Goal: Use online tool/utility: Use online tool/utility

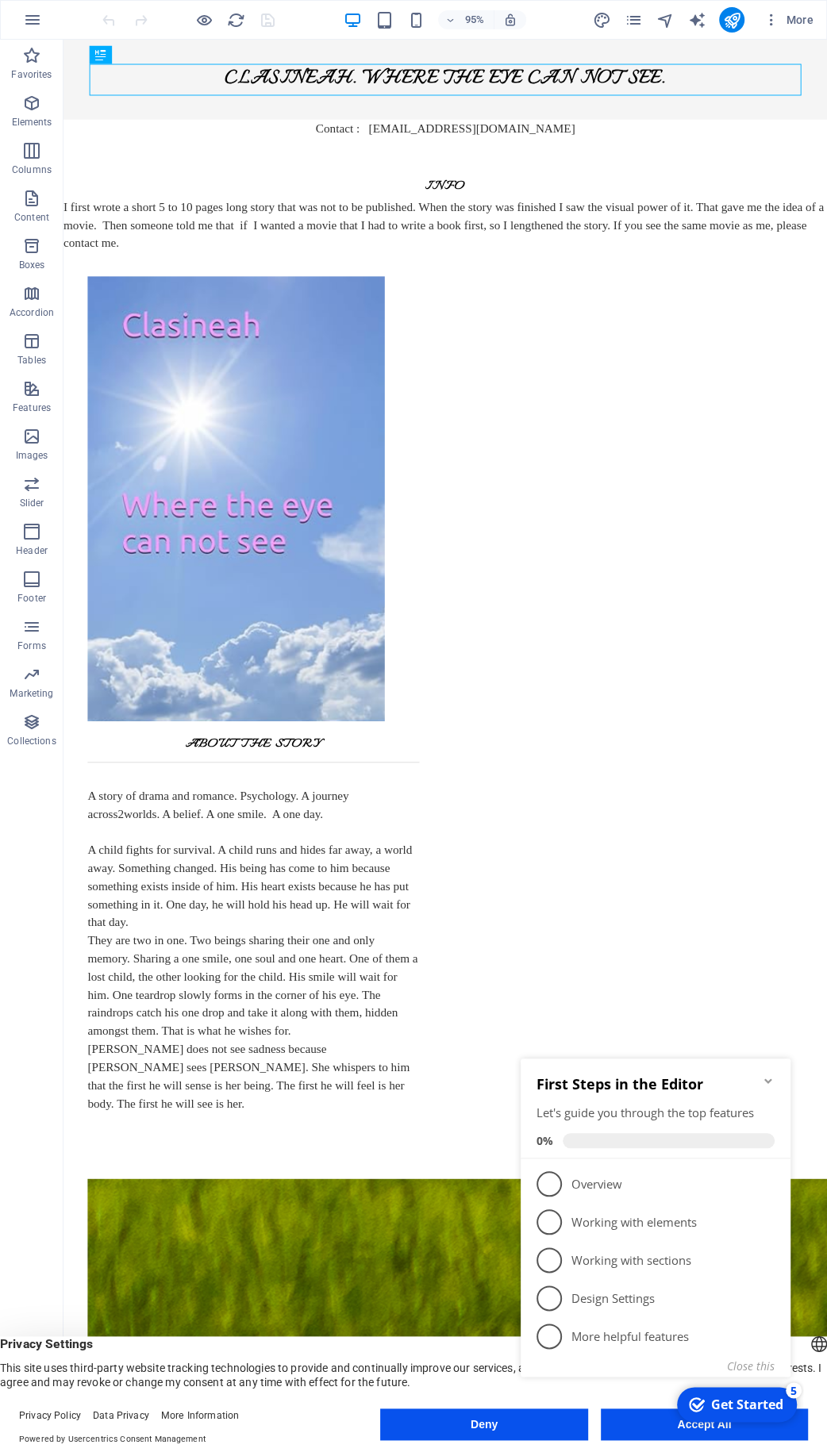
click at [766, 1085] on icon "Minimize checklist" at bounding box center [769, 1081] width 13 height 13
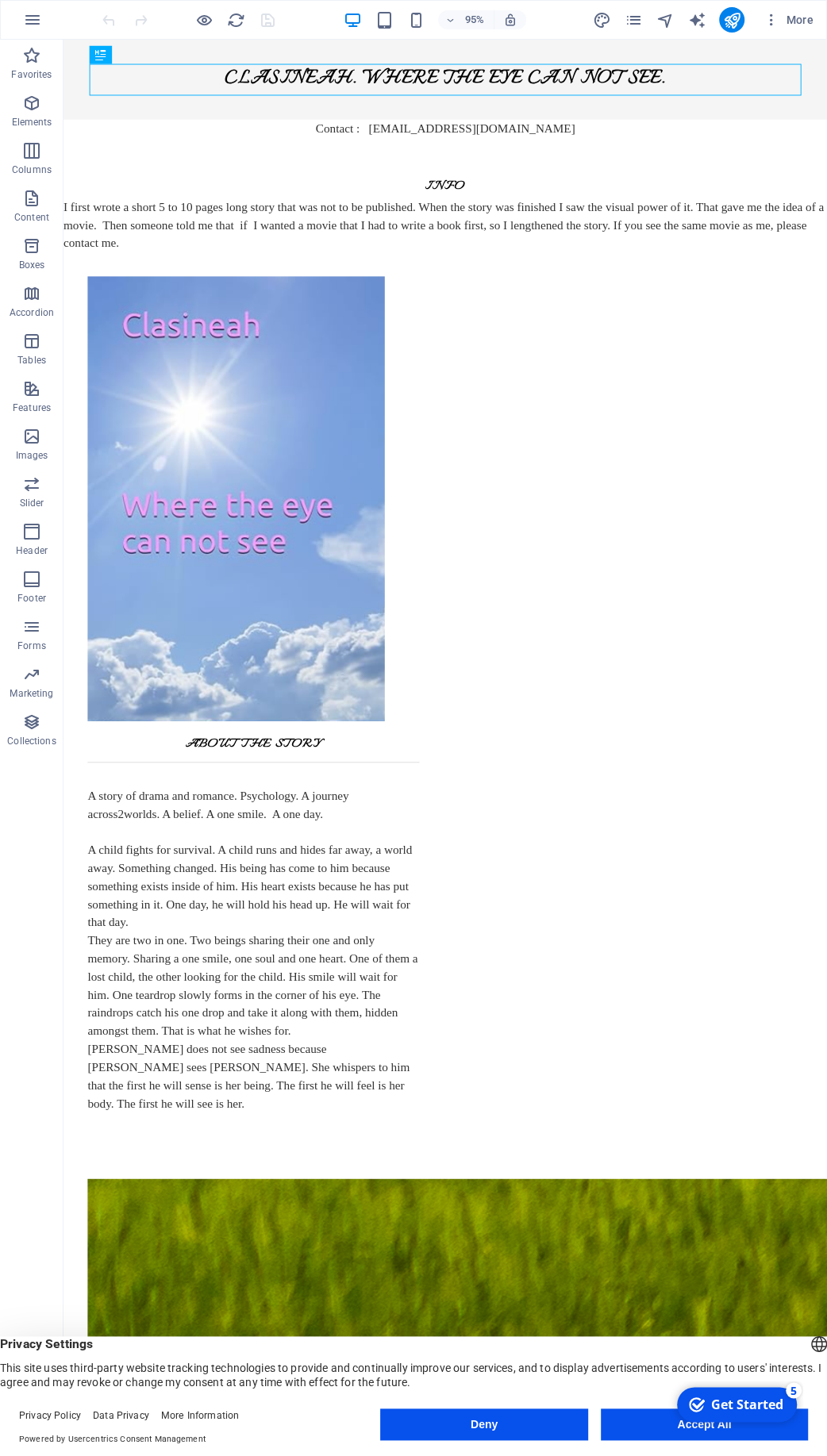
click at [655, 1338] on button "Accept All" at bounding box center [704, 1424] width 207 height 32
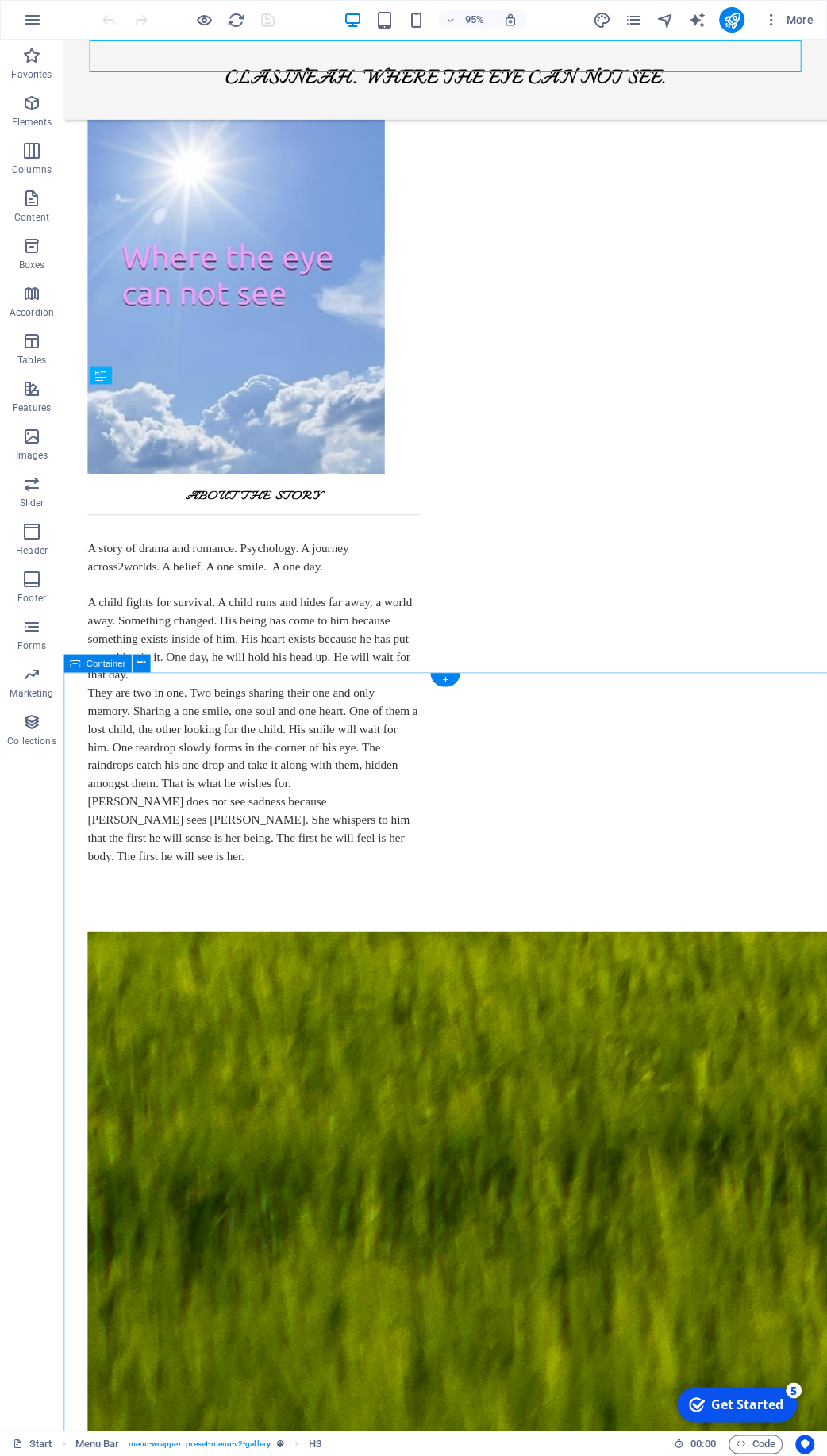
scroll to position [257, 0]
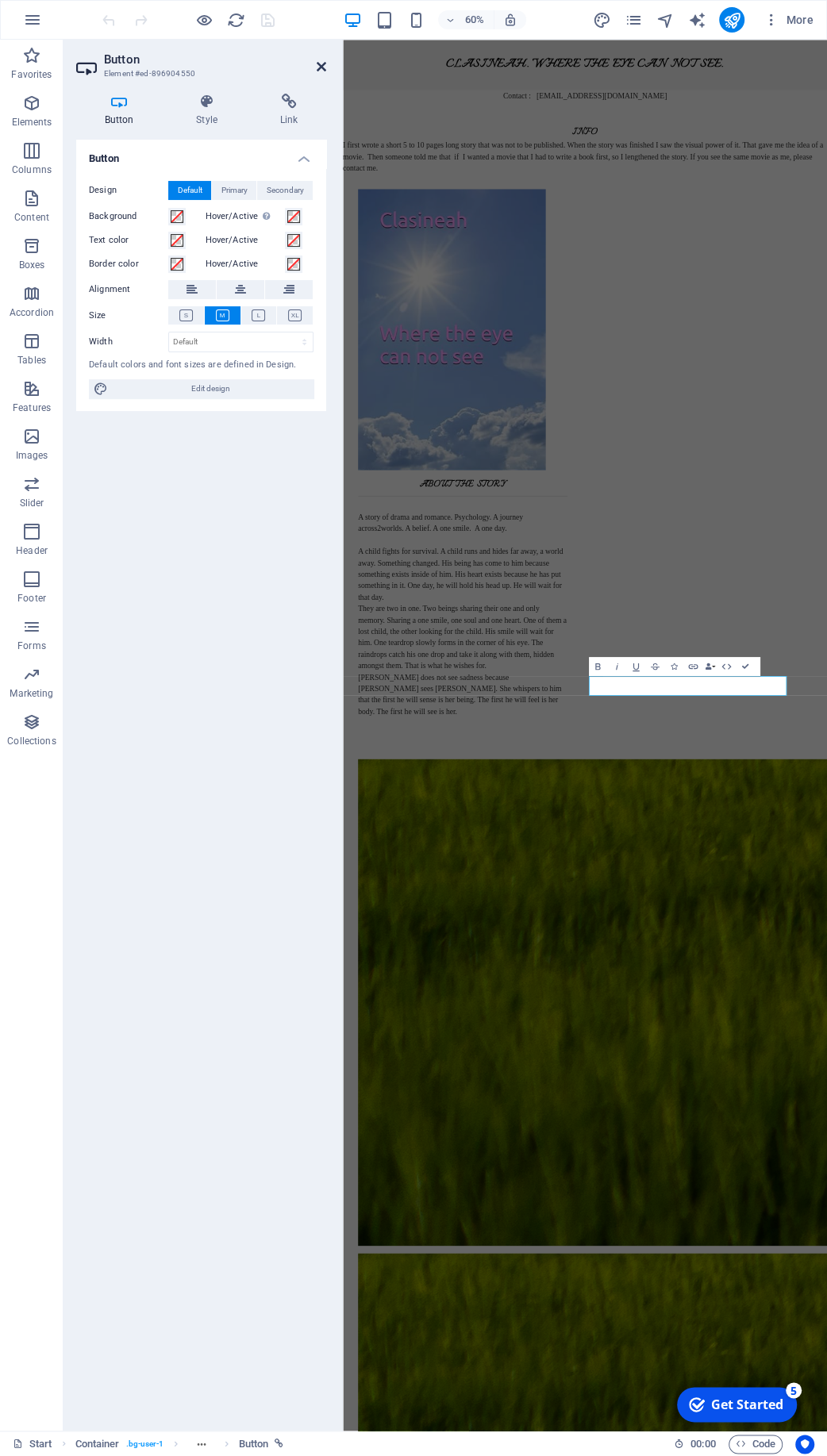
click at [325, 60] on icon at bounding box center [321, 67] width 9 height 13
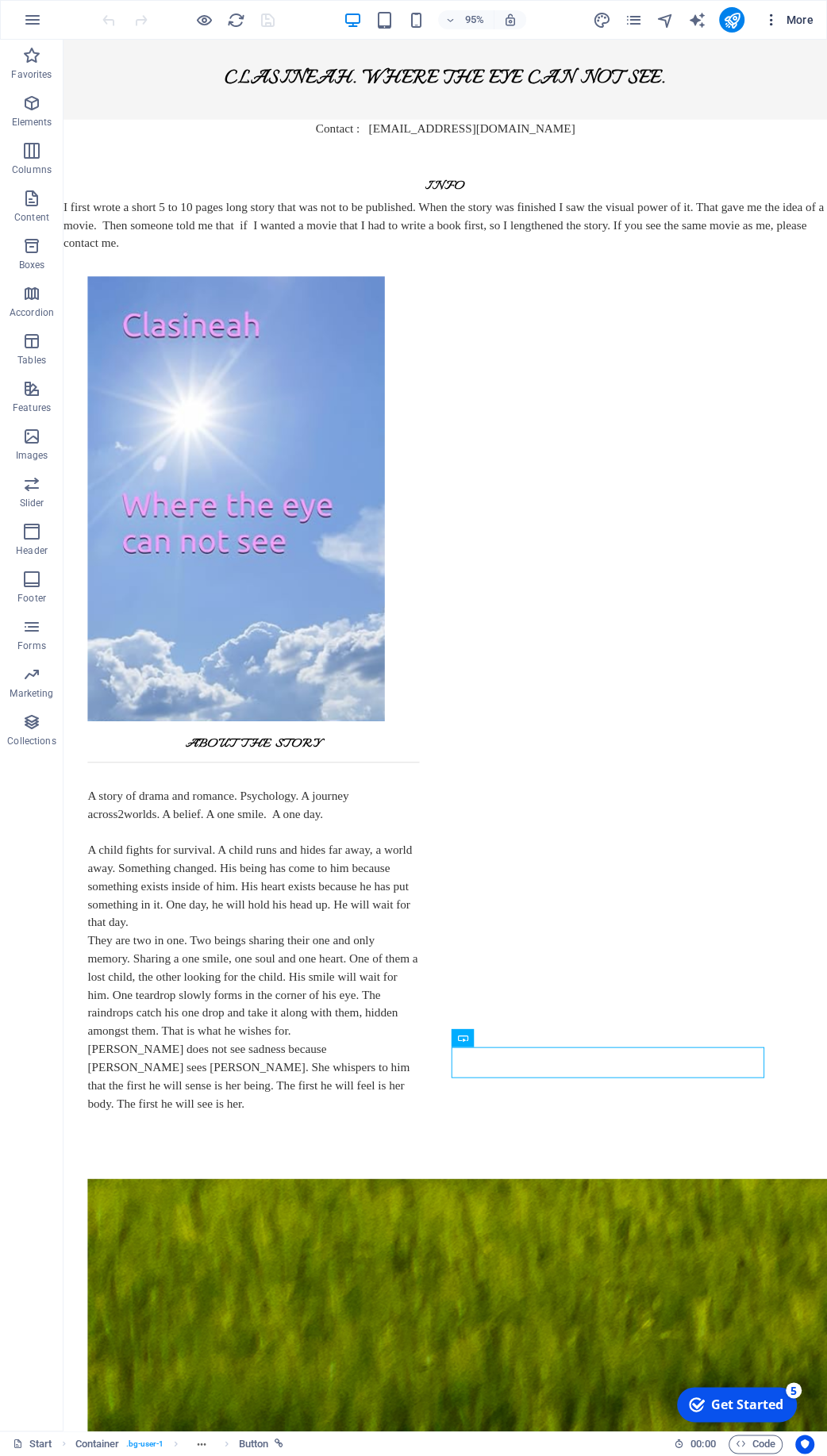
click at [800, 17] on span "More" at bounding box center [789, 19] width 50 height 16
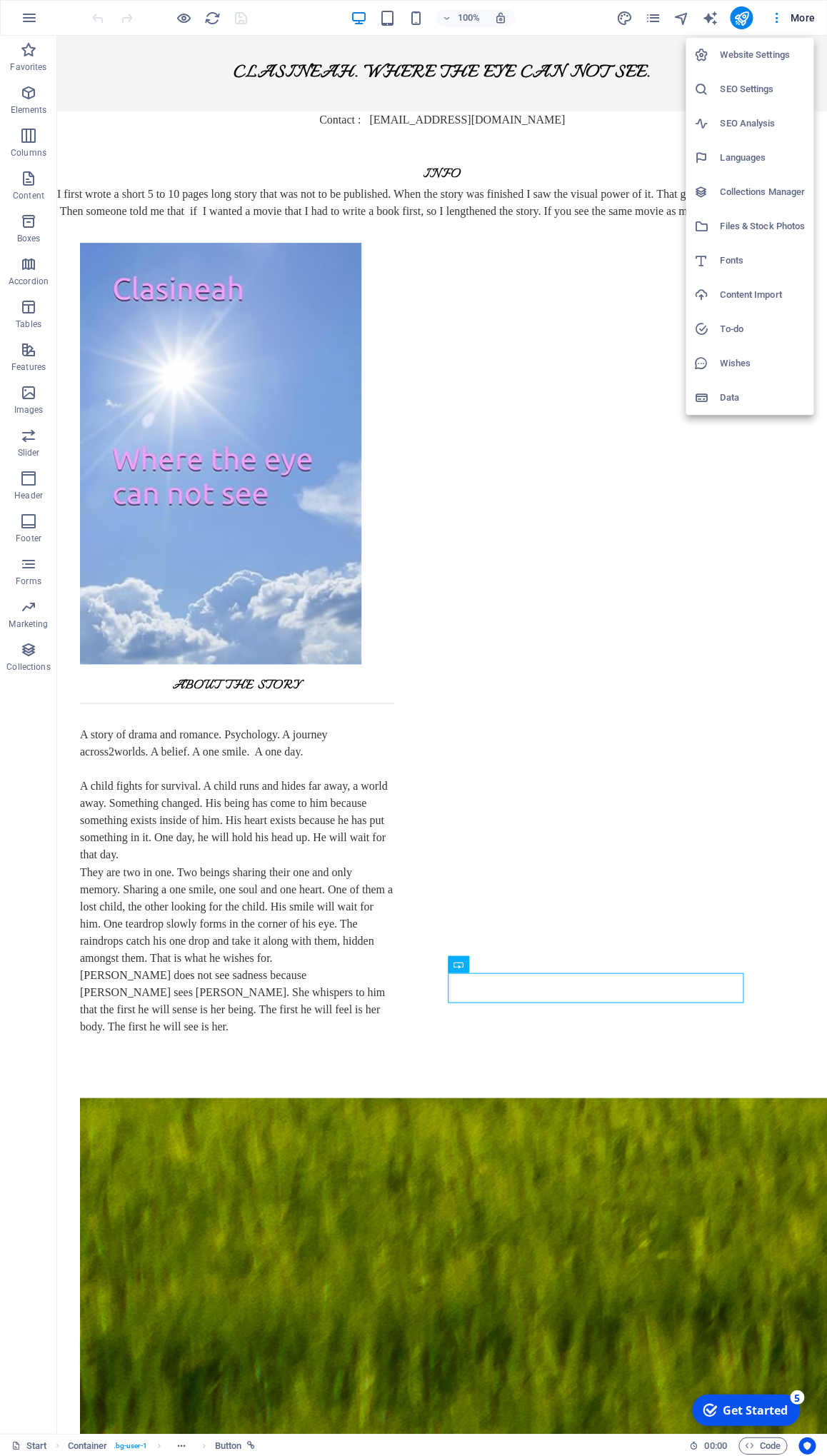
click at [186, 18] on div at bounding box center [414, 728] width 827 height 1456
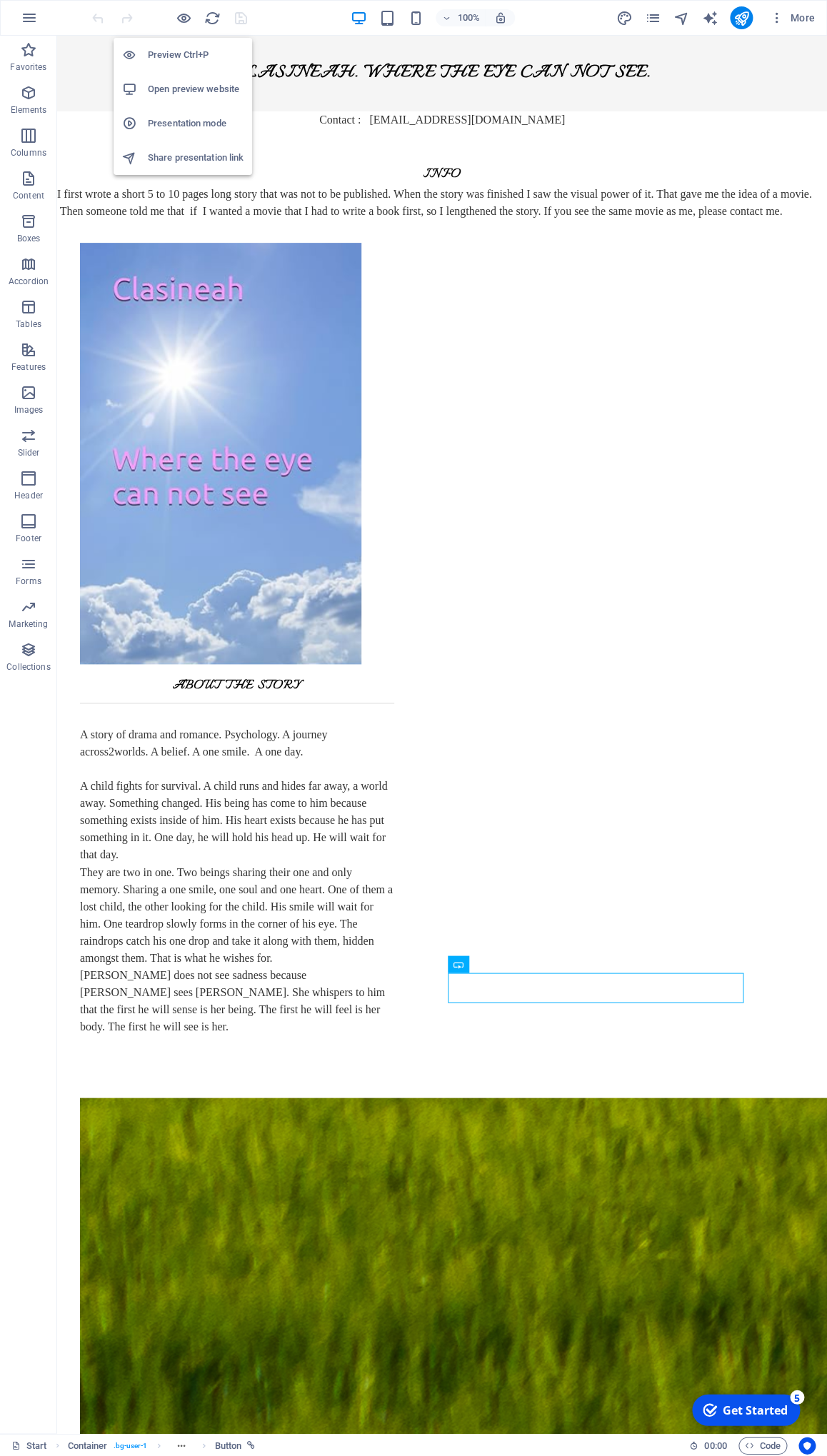
click at [205, 86] on h6 "Open preview website" at bounding box center [195, 89] width 96 height 18
